Goal: Use online tool/utility: Utilize a website feature to perform a specific function

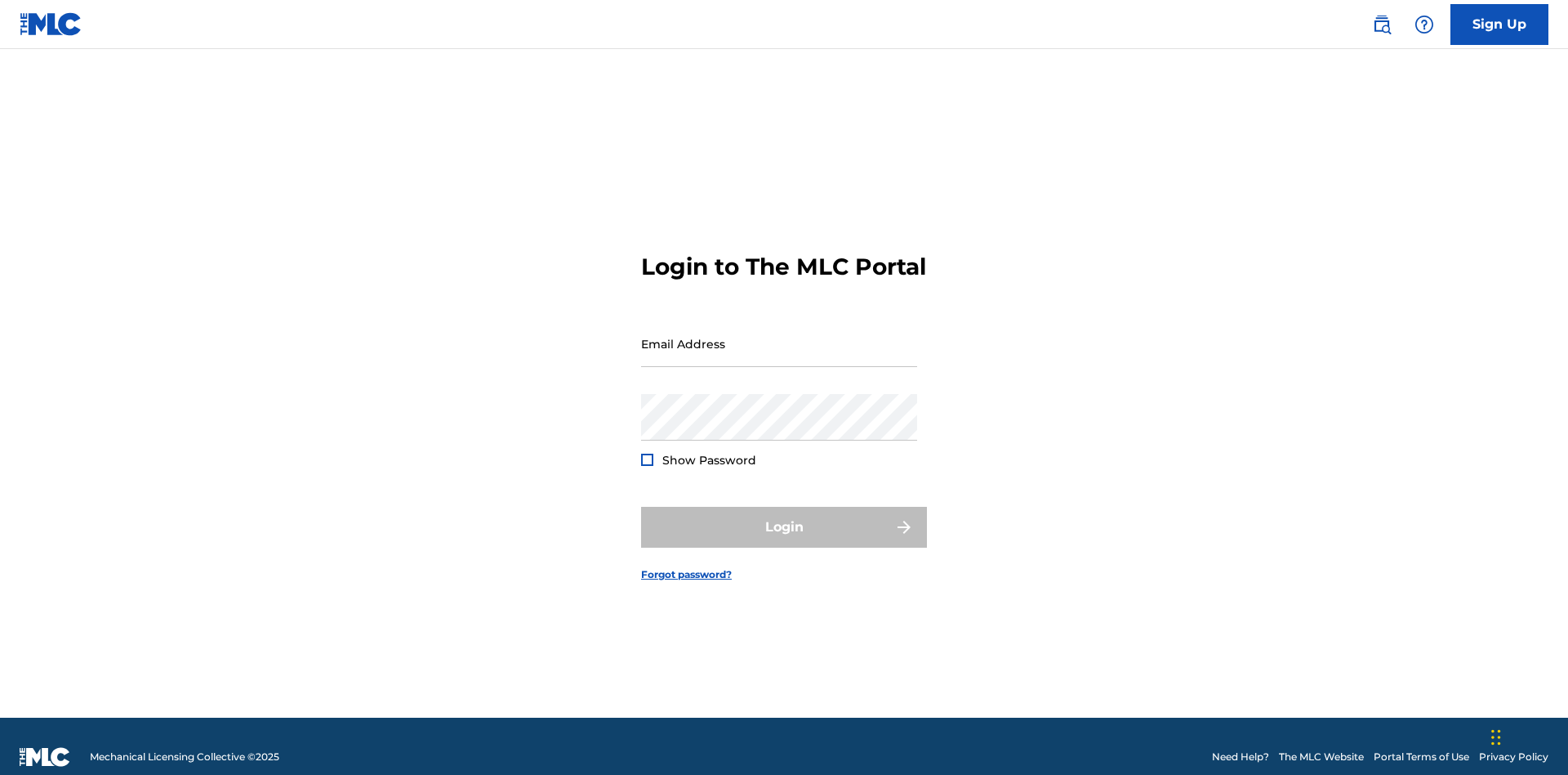
scroll to position [21, 0]
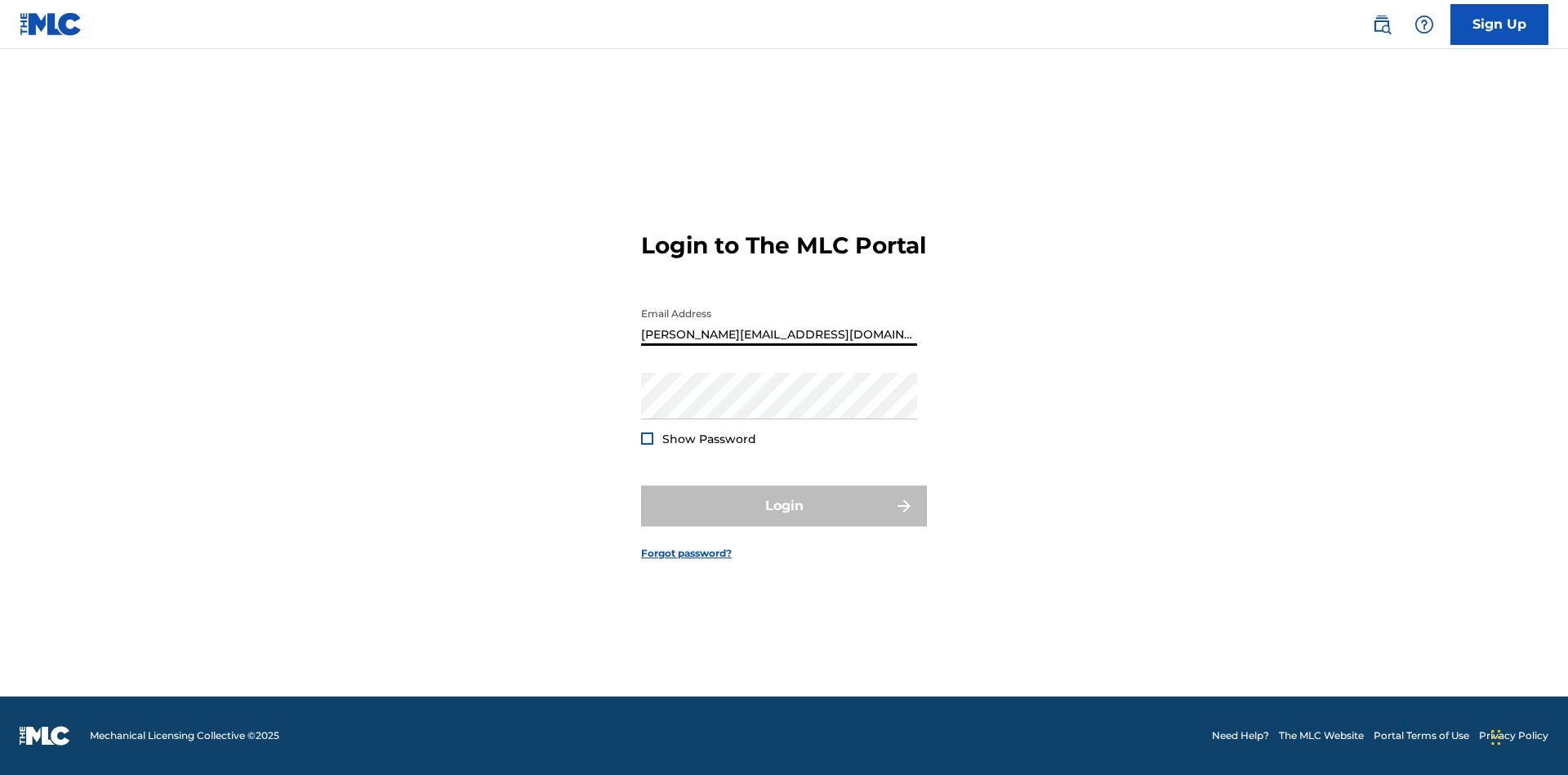
type input "[PERSON_NAME][EMAIL_ADDRESS][DOMAIN_NAME]"
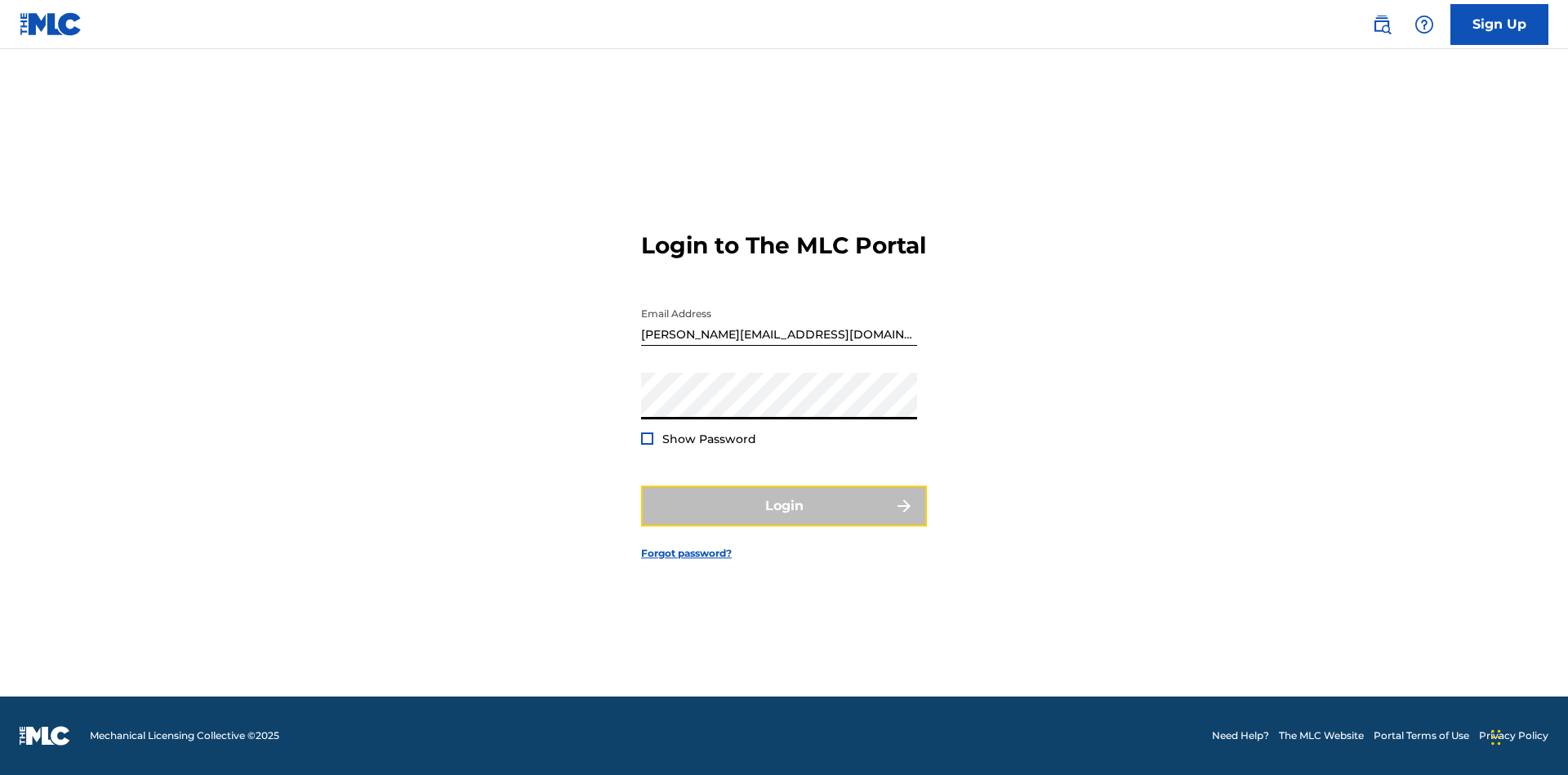
click at [784, 520] on button "Login" at bounding box center [784, 506] width 286 height 41
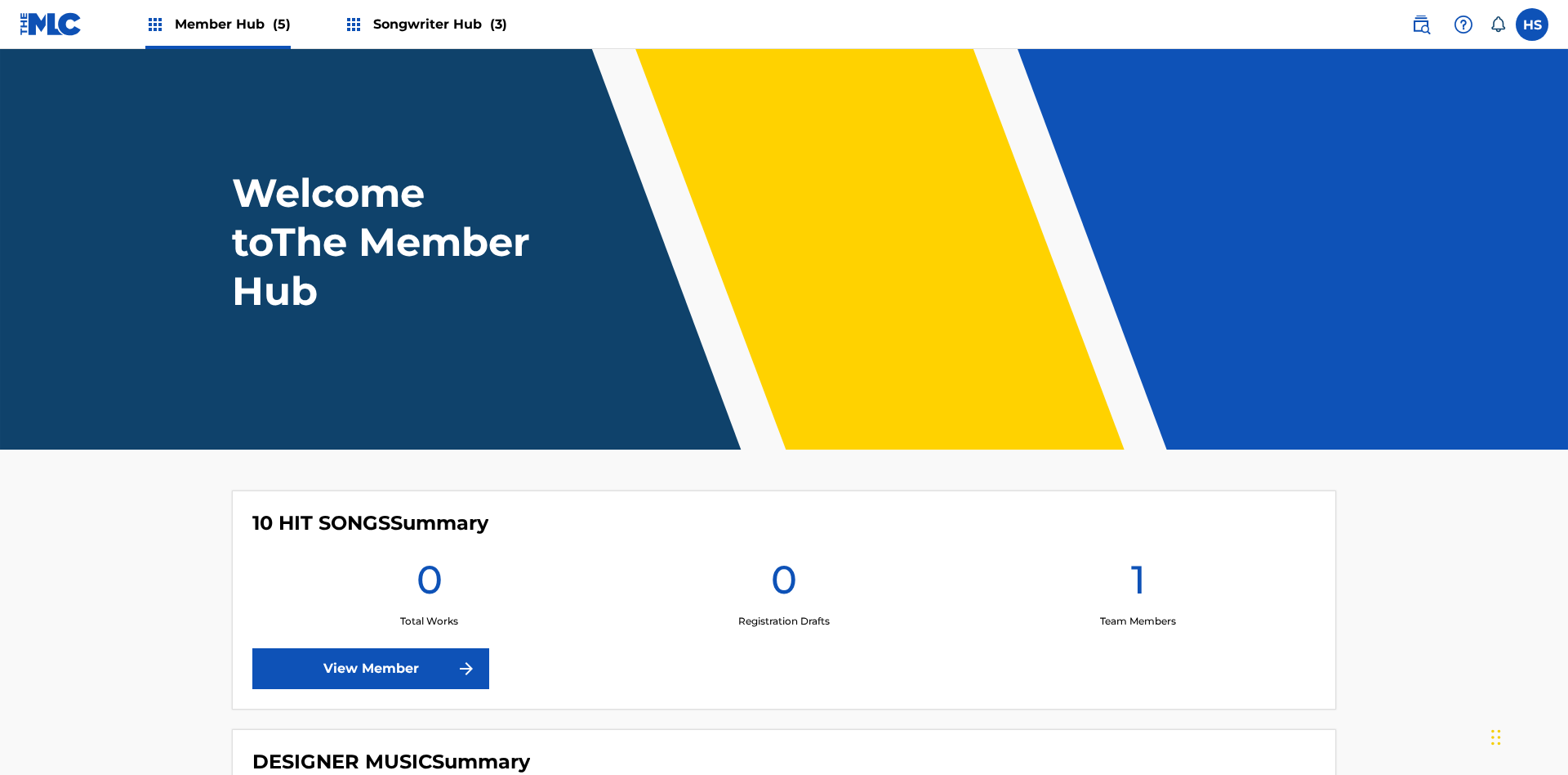
click at [438, 23] on span "Songwriter Hub (3)" at bounding box center [441, 24] width 134 height 19
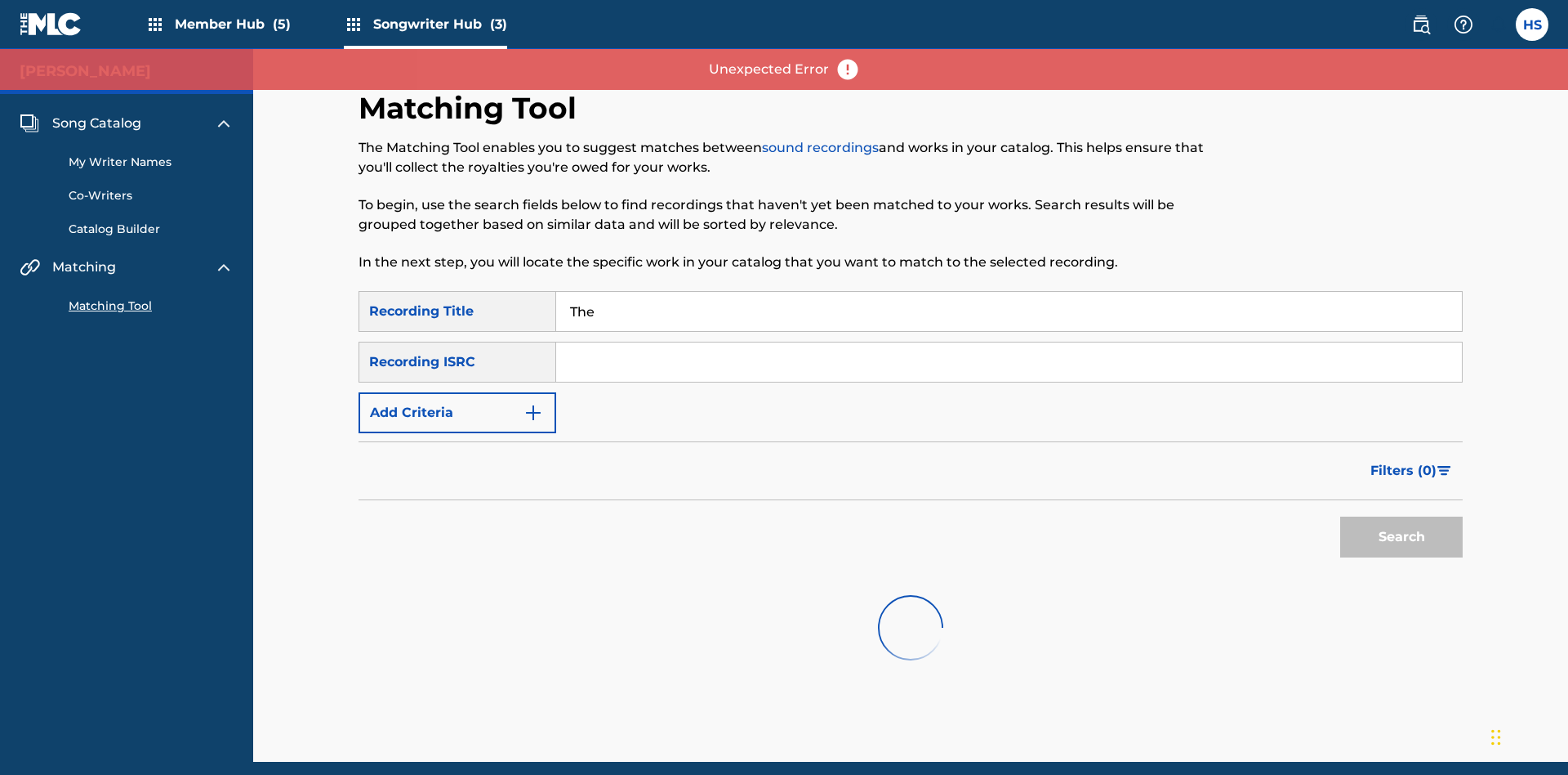
click at [1009, 291] on input "The" at bounding box center [1009, 311] width 906 height 39
click at [1009, 343] on input "Search Form" at bounding box center [1009, 362] width 906 height 39
click at [1402, 516] on button "Search" at bounding box center [1401, 537] width 122 height 41
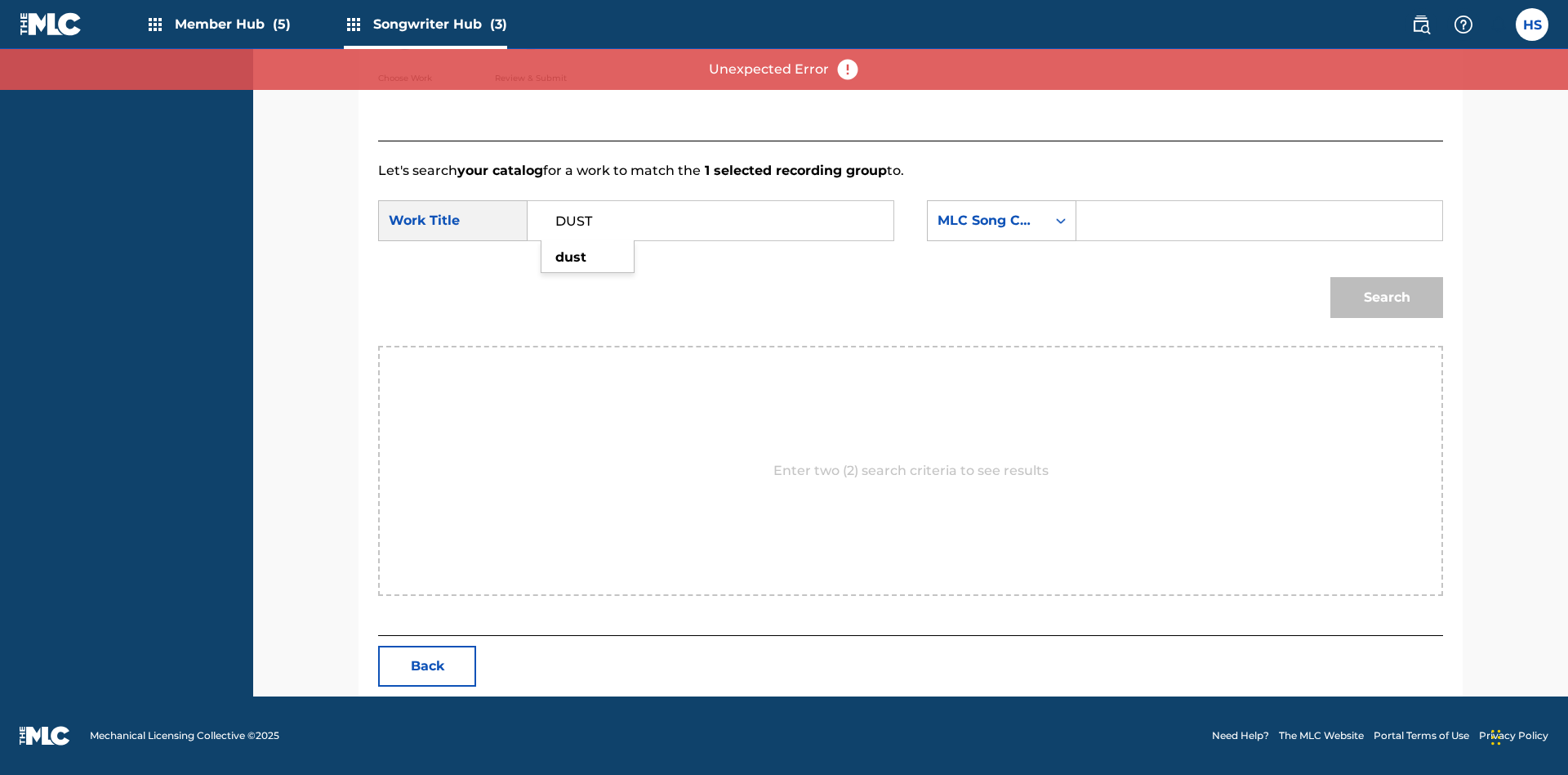
type input "DUST"
click at [1259, 220] on input "Search Form" at bounding box center [1259, 220] width 338 height 39
type input "DB2IBU"
click at [1387, 298] on button "Search" at bounding box center [1387, 298] width 113 height 41
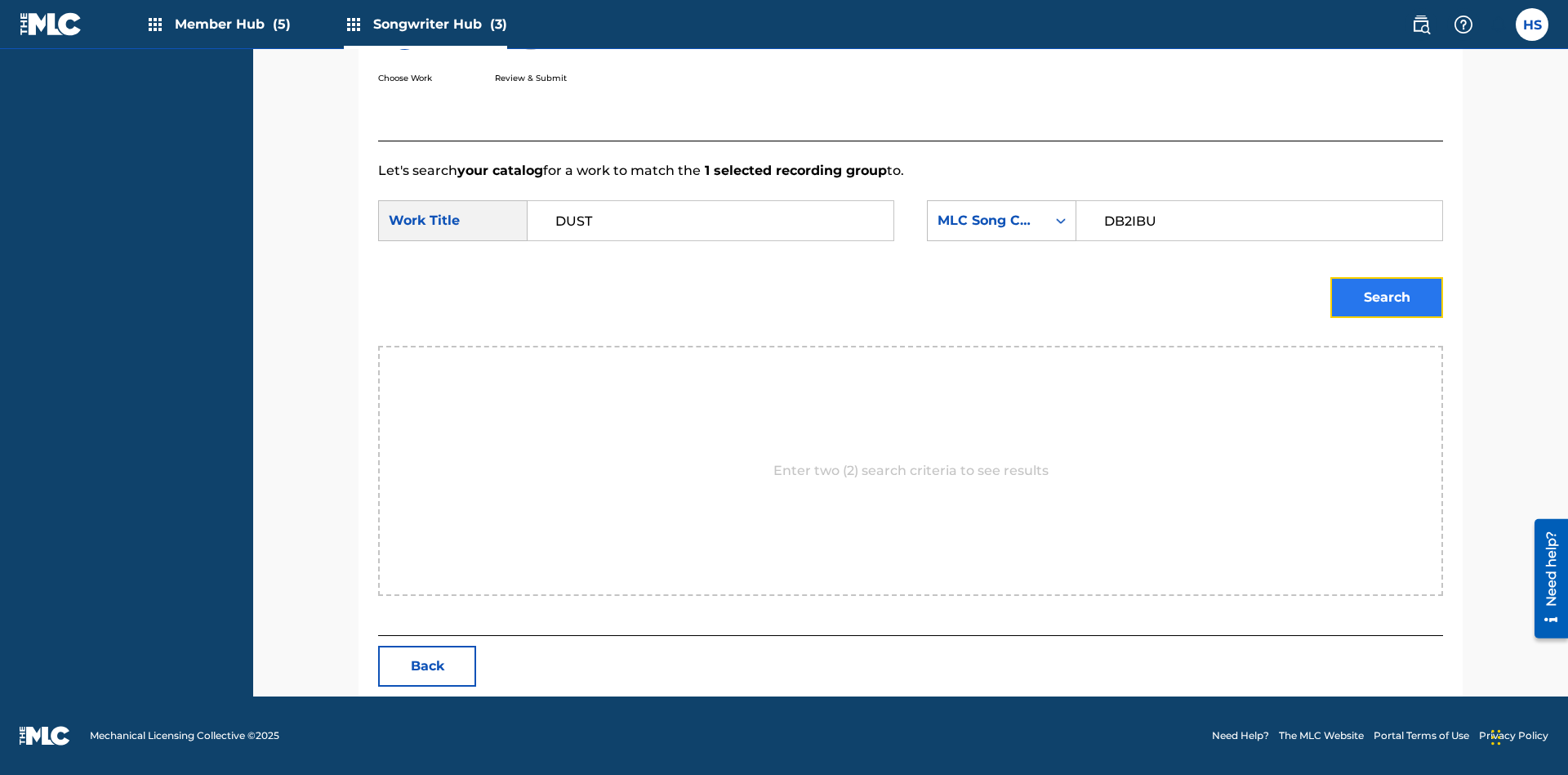
scroll to position [0, 0]
